Goal: Find specific fact: Find specific fact

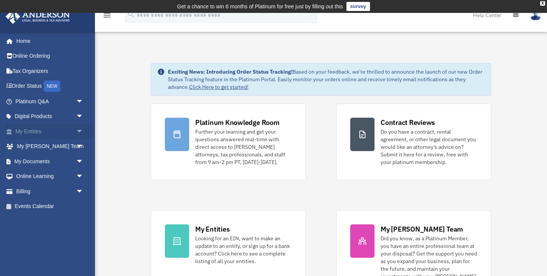
click at [36, 131] on link "My Entities arrow_drop_down" at bounding box center [50, 131] width 90 height 15
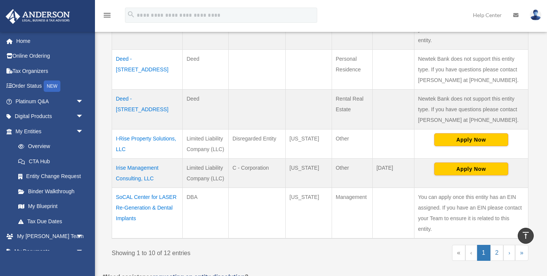
scroll to position [376, 0]
click at [157, 130] on td "I-Rise Property Solutions, LLC" at bounding box center [147, 143] width 71 height 29
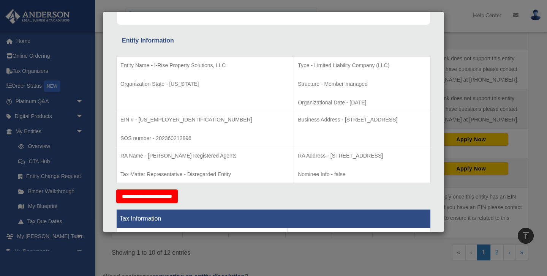
scroll to position [123, 0]
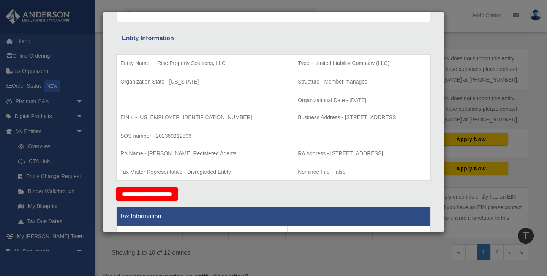
click at [298, 153] on p "RA Address - [STREET_ADDRESS]" at bounding box center [362, 153] width 129 height 9
drag, startPoint x: 280, startPoint y: 118, endPoint x: 283, endPoint y: 125, distance: 6.8
click at [298, 122] on p "Business Address - [STREET_ADDRESS]" at bounding box center [362, 117] width 129 height 9
copy p "[STREET_ADDRESS]"
